Goal: Transaction & Acquisition: Obtain resource

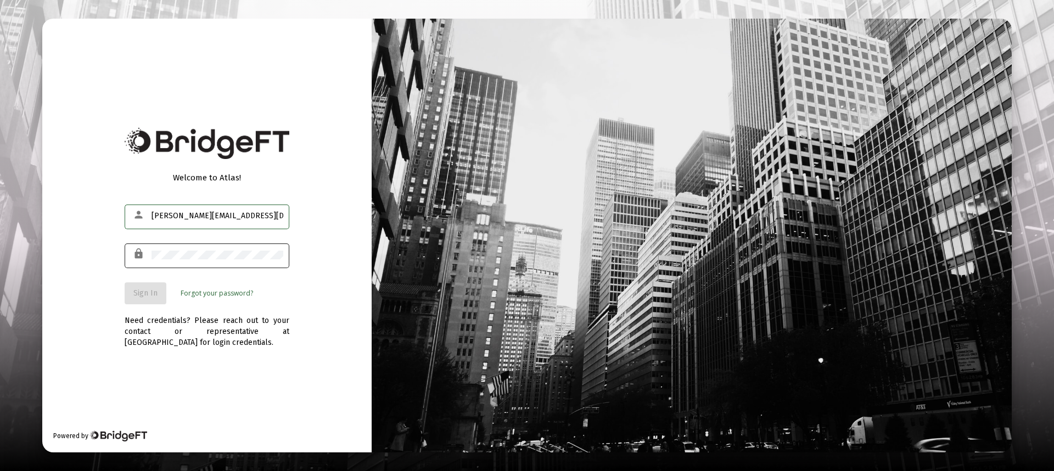
type input "[PERSON_NAME][EMAIL_ADDRESS][DOMAIN_NAME]"
click at [137, 294] on span "Sign In" at bounding box center [145, 293] width 24 height 9
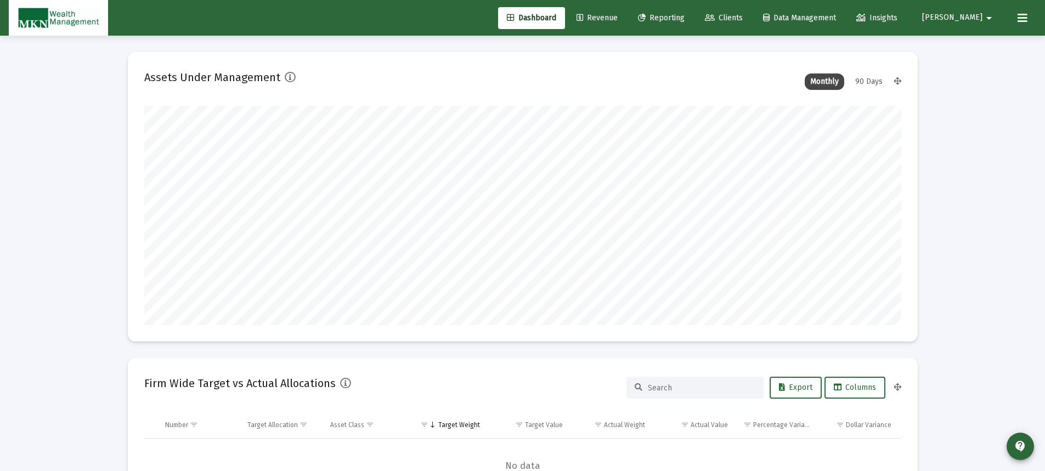
type input "[DATE]"
click at [685, 20] on span "Reporting" at bounding box center [661, 17] width 47 height 9
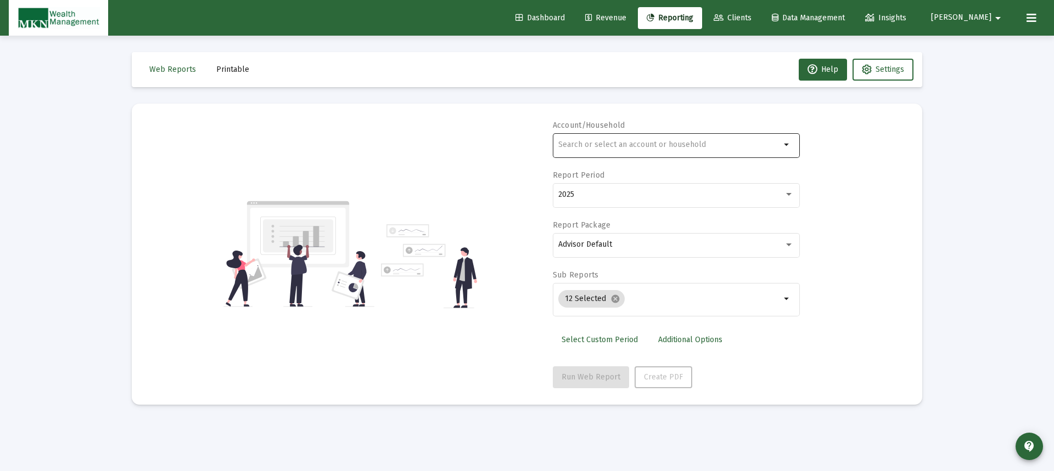
click at [692, 145] on input "text" at bounding box center [669, 144] width 222 height 9
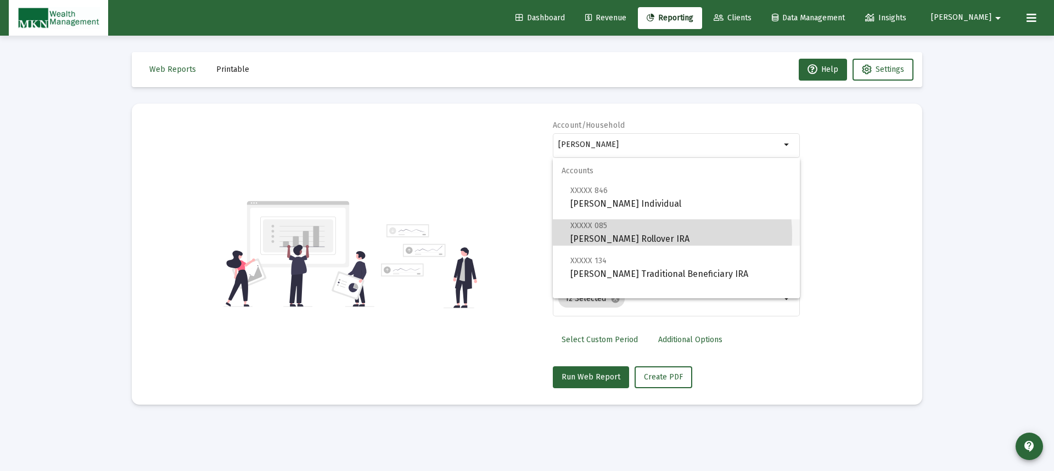
click at [633, 235] on span "XXXXX 085 [PERSON_NAME] Rollover IRA" at bounding box center [680, 232] width 221 height 27
type input "[PERSON_NAME] Rollover IRA"
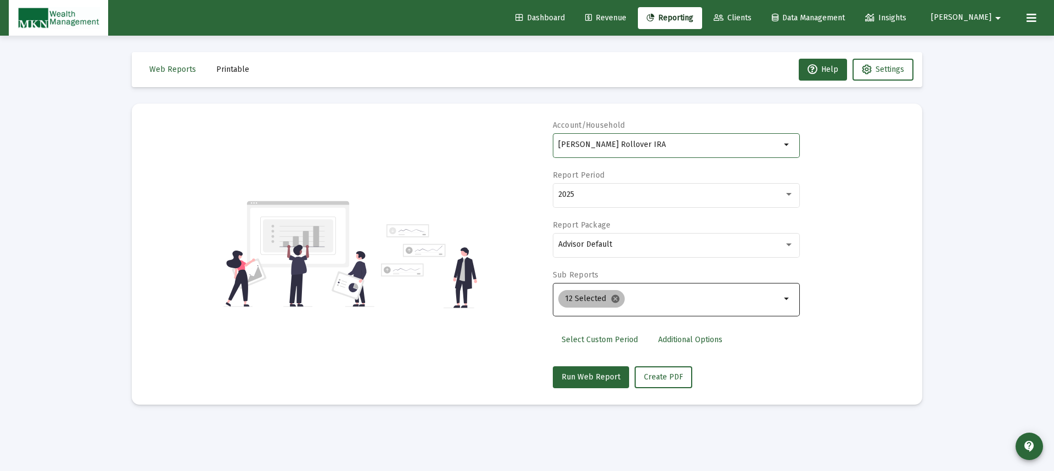
click at [611, 296] on mat-icon "cancel" at bounding box center [615, 299] width 10 height 10
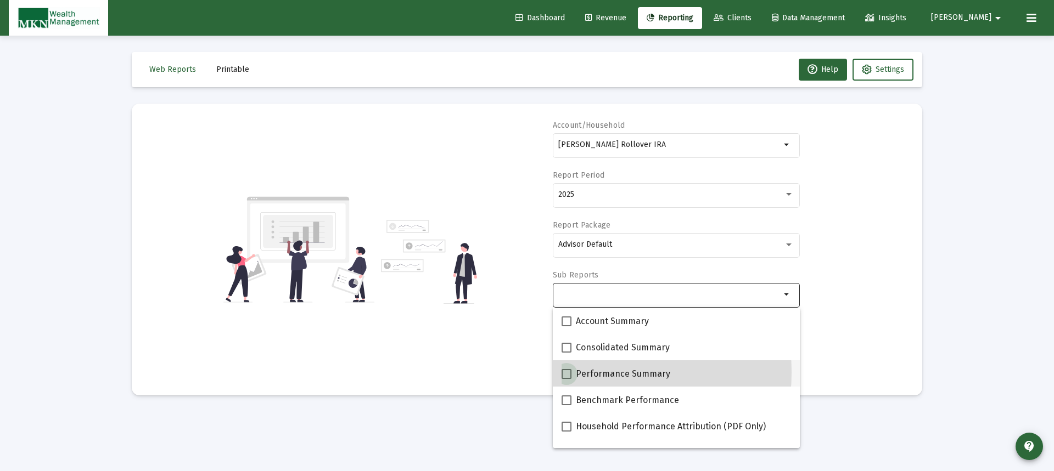
click at [567, 373] on span at bounding box center [566, 374] width 10 height 10
click at [566, 379] on input "Performance Summary" at bounding box center [566, 379] width 1 height 1
checkbox input "true"
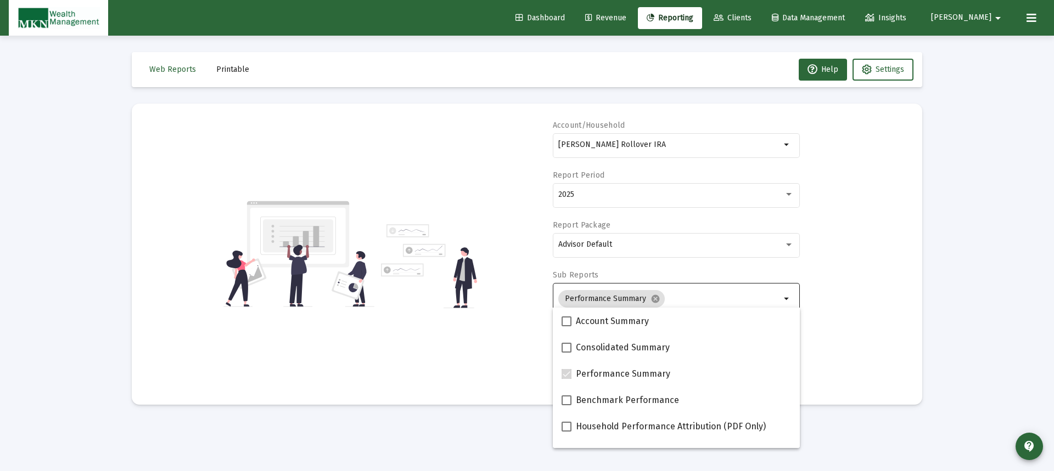
click at [865, 357] on div "Account/Household [PERSON_NAME] Rollover IRA arrow_drop_down Report Period 2025…" at bounding box center [526, 254] width 757 height 268
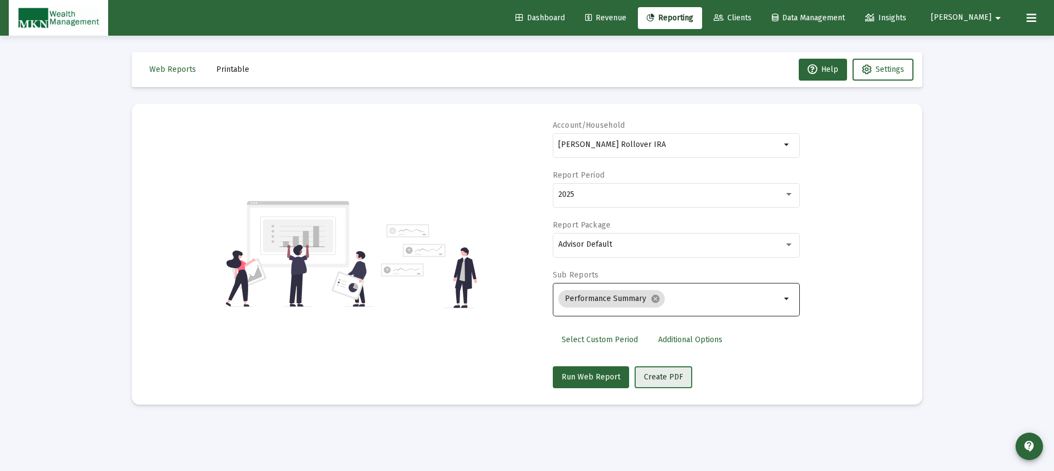
click at [672, 380] on span "Create PDF" at bounding box center [663, 377] width 39 height 9
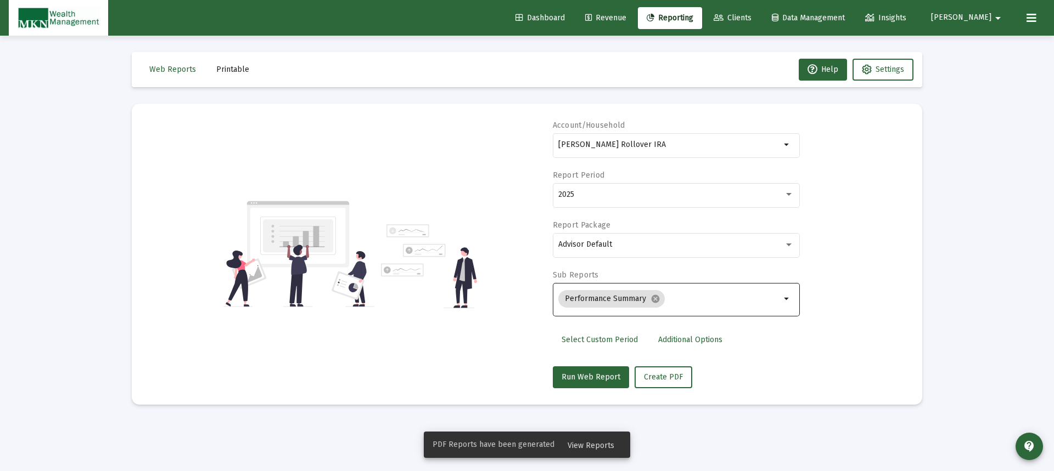
click at [226, 66] on span "Printable" at bounding box center [232, 69] width 33 height 9
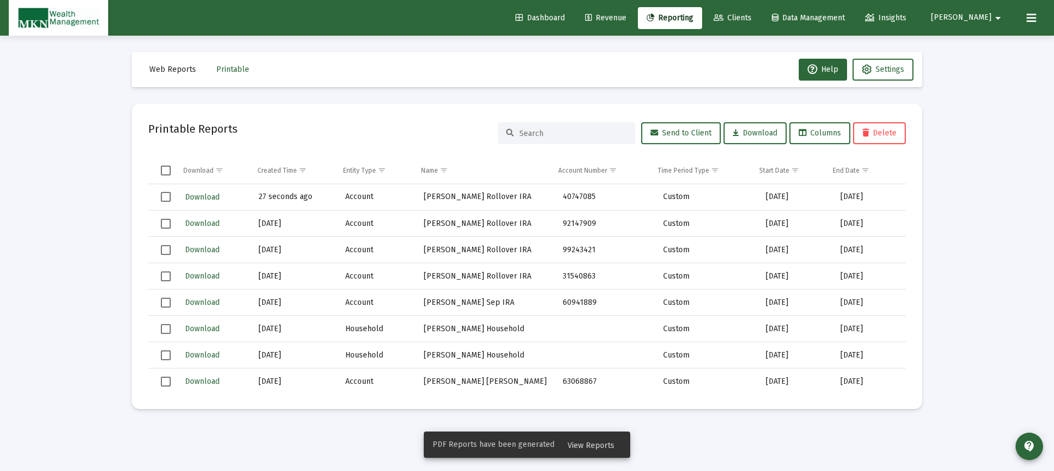
click at [280, 194] on td "27 seconds ago" at bounding box center [294, 197] width 87 height 26
click at [212, 198] on span "Download" at bounding box center [202, 197] width 35 height 9
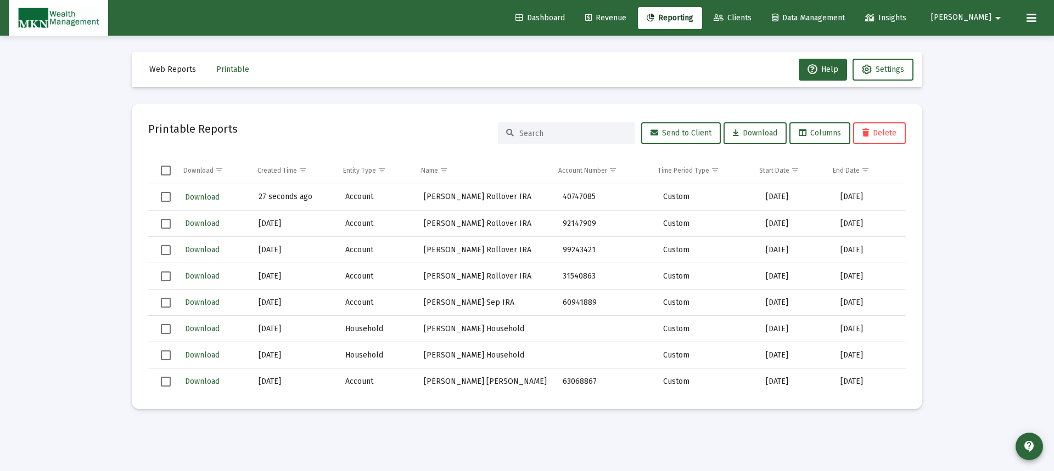
click at [690, 17] on span "Reporting" at bounding box center [669, 17] width 47 height 9
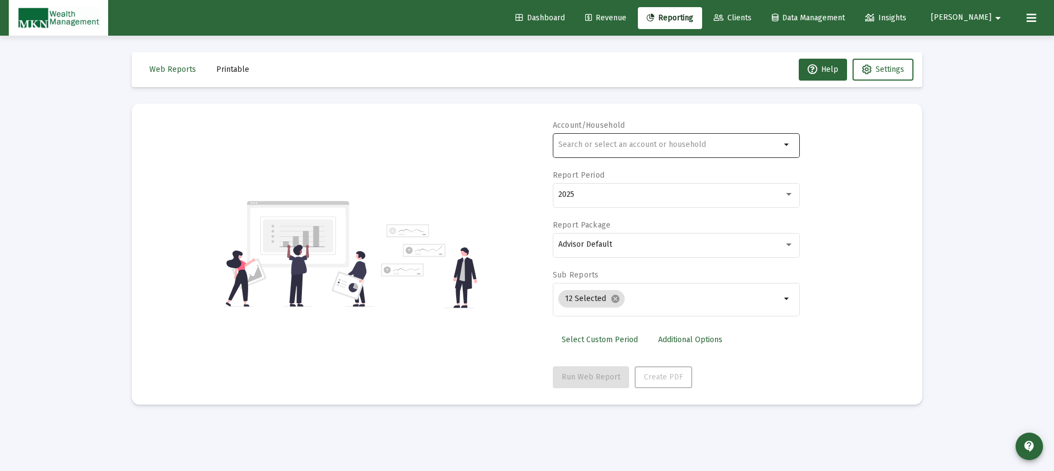
click at [665, 140] on div at bounding box center [669, 144] width 222 height 27
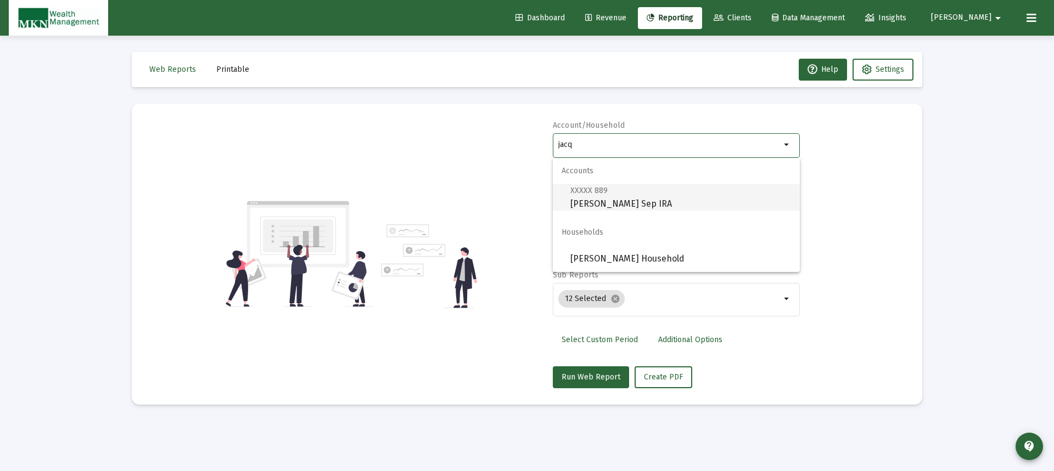
click at [630, 200] on span "XXXXX 889 [PERSON_NAME] Sep IRA" at bounding box center [680, 197] width 221 height 27
type input "[PERSON_NAME] Sep IRA"
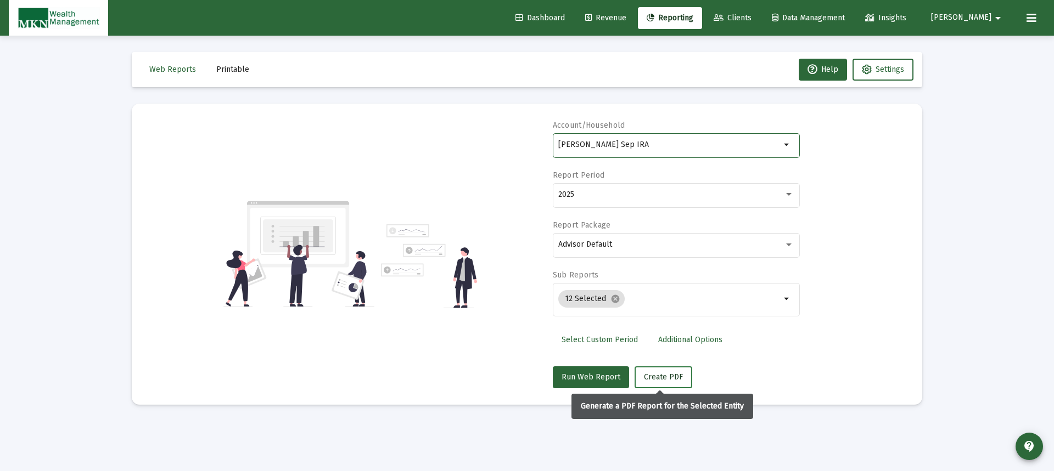
click at [667, 379] on span "Create PDF" at bounding box center [663, 377] width 39 height 9
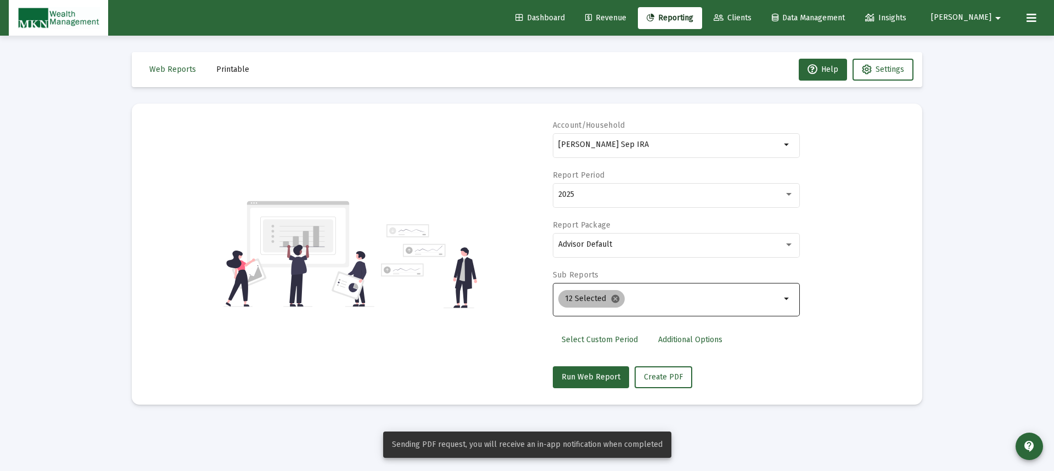
click at [610, 296] on mat-icon "cancel" at bounding box center [615, 299] width 10 height 10
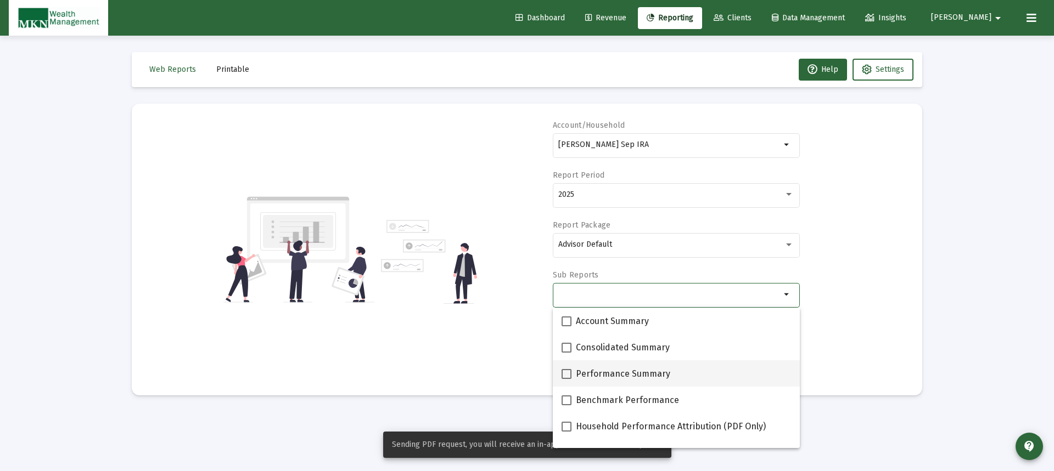
click at [565, 374] on span at bounding box center [566, 374] width 10 height 10
click at [566, 379] on input "Performance Summary" at bounding box center [566, 379] width 1 height 1
checkbox input "true"
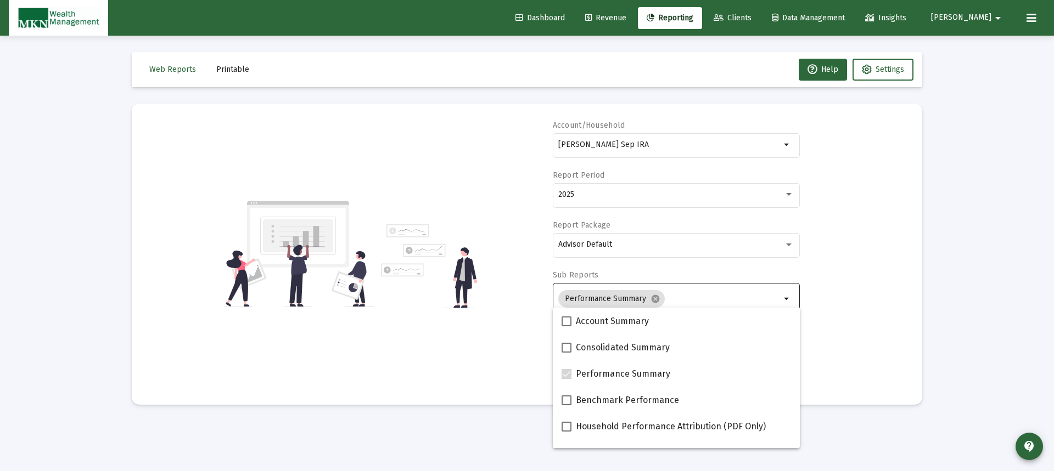
click at [868, 281] on div "Account/Household [PERSON_NAME] Sep IRA arrow_drop_down Report Period 2025 Repo…" at bounding box center [526, 254] width 757 height 268
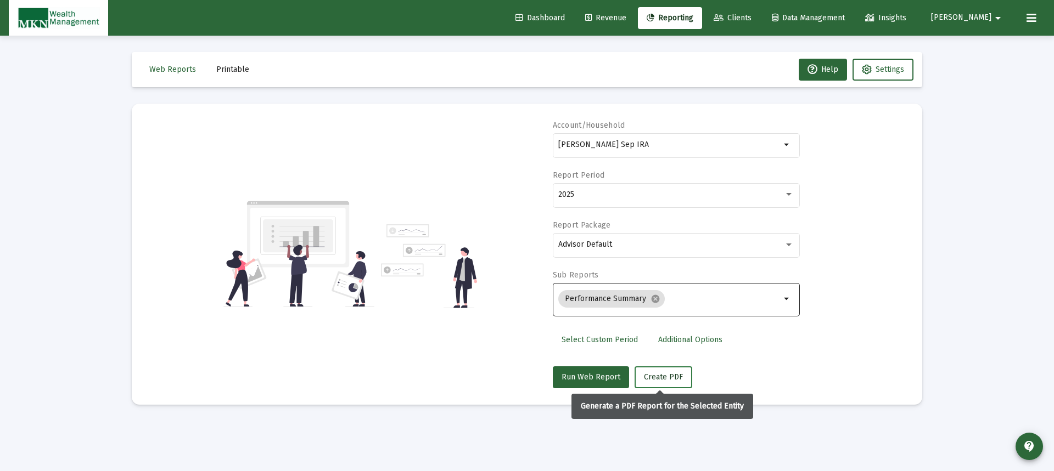
click at [678, 374] on span "Create PDF" at bounding box center [663, 377] width 39 height 9
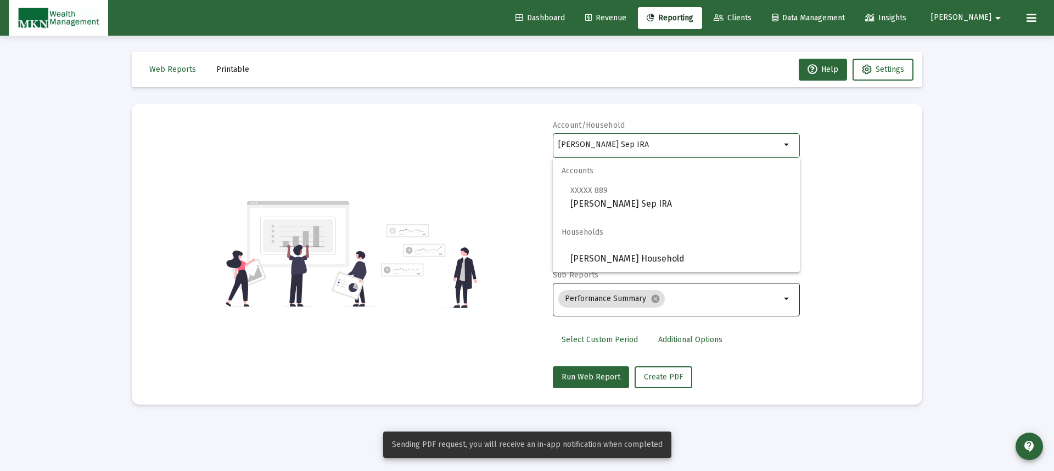
click at [652, 148] on input "[PERSON_NAME] Sep IRA" at bounding box center [669, 144] width 222 height 9
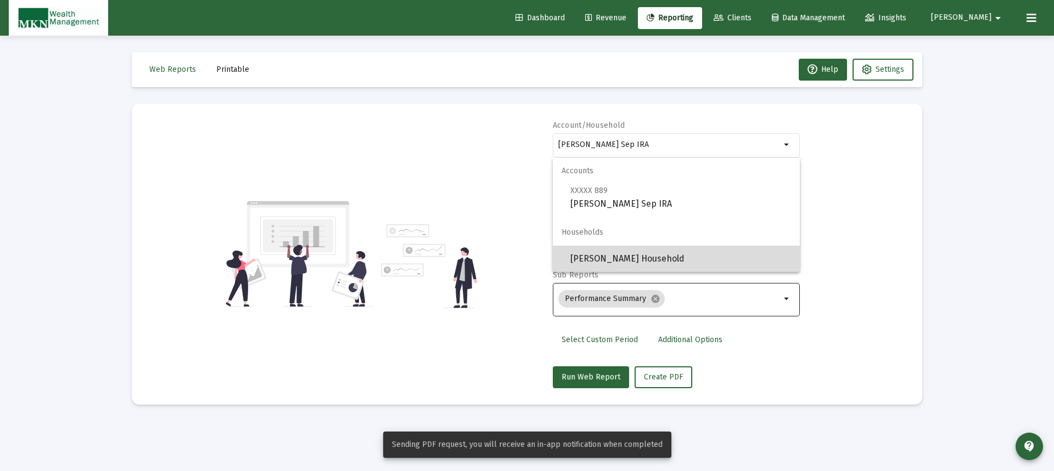
click at [651, 256] on span "[PERSON_NAME] Household" at bounding box center [680, 259] width 221 height 26
type input "[PERSON_NAME] Household"
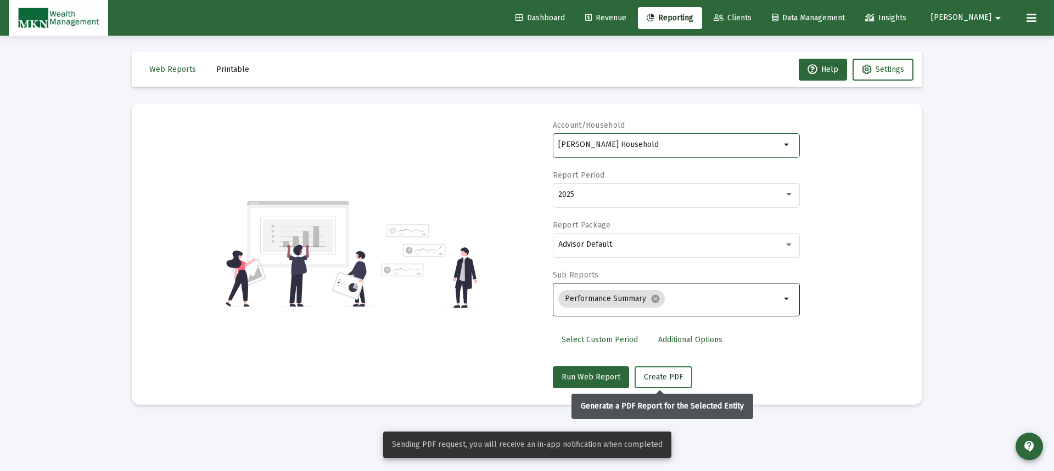
click at [664, 374] on span "Create PDF" at bounding box center [663, 377] width 39 height 9
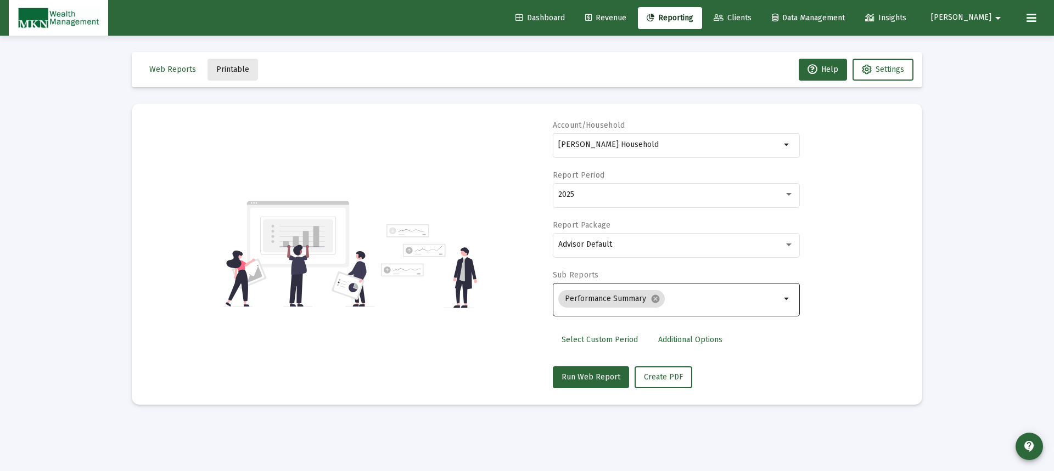
click at [228, 63] on button "Printable" at bounding box center [232, 70] width 50 height 22
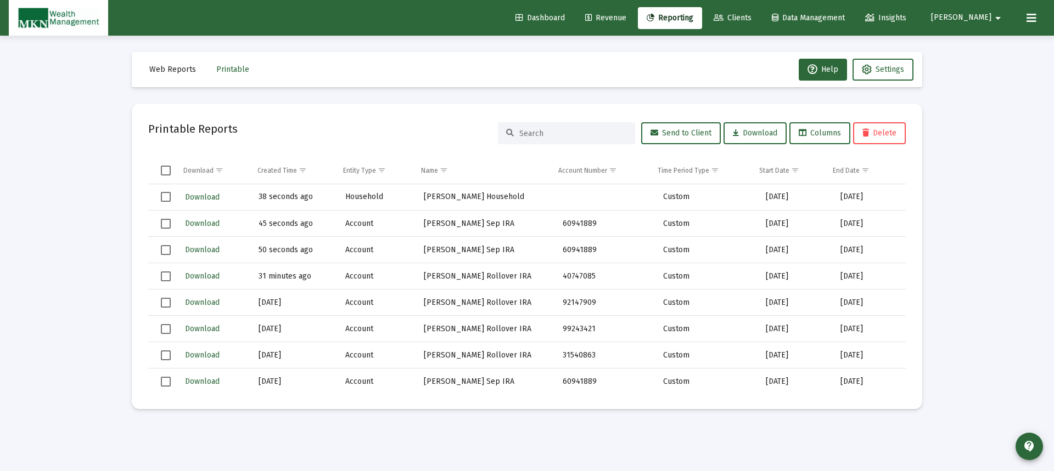
click at [283, 222] on td "45 seconds ago" at bounding box center [294, 224] width 87 height 26
click at [282, 221] on td "45 seconds ago" at bounding box center [294, 224] width 87 height 26
click at [194, 218] on button "Download" at bounding box center [202, 224] width 37 height 16
click at [193, 194] on span "Download" at bounding box center [202, 197] width 35 height 9
